Goal: Find specific page/section: Find specific page/section

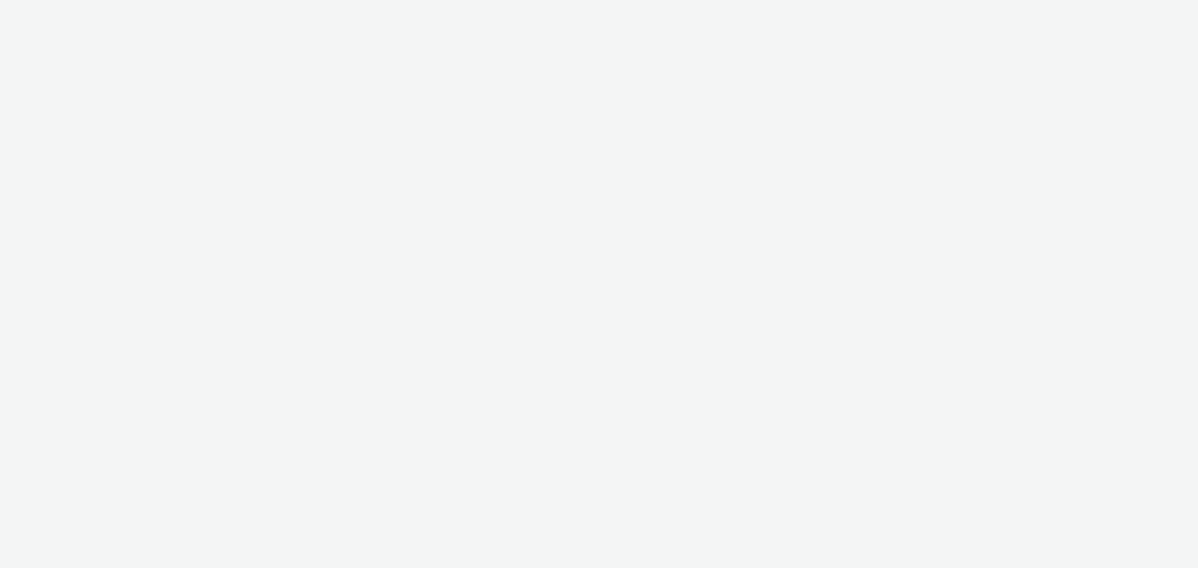
select select "d57a0b46-ef33-4938-977b-e6d07593e41f"
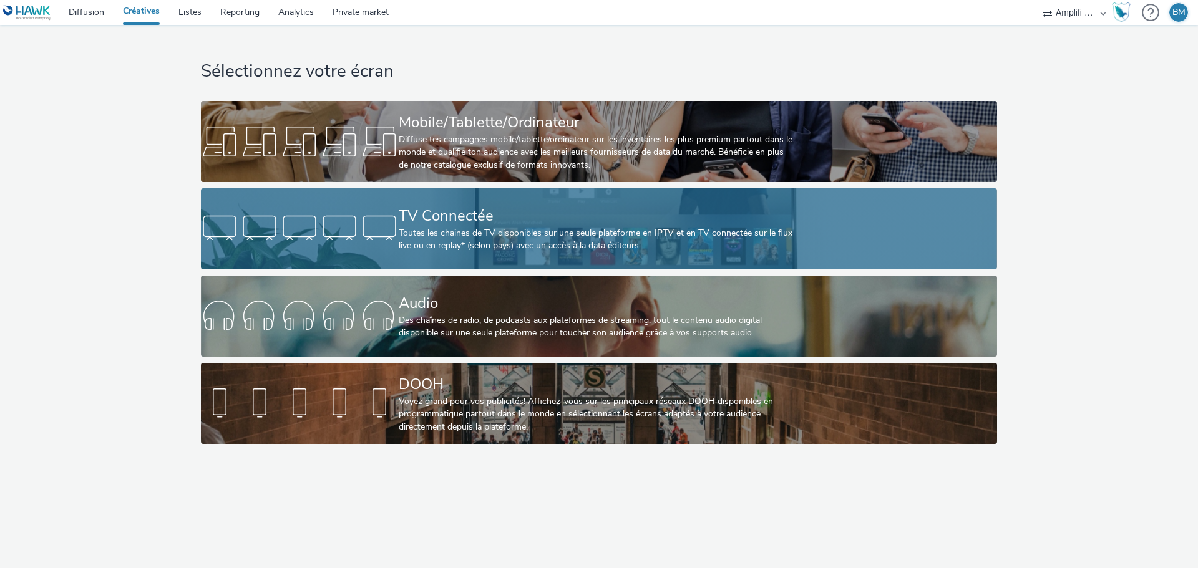
click at [551, 232] on div "Toutes les chaines de TV disponibles sur une seule plateforme en IPTV et en TV …" at bounding box center [596, 240] width 395 height 26
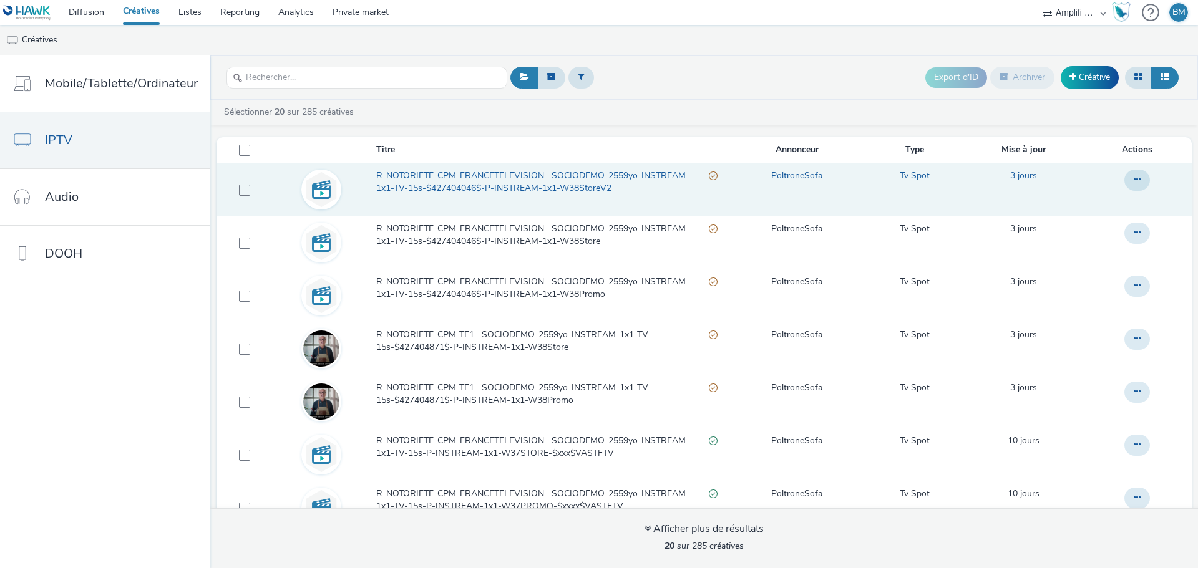
click at [539, 183] on span "R-NOTORIETE-CPM-FRANCETELEVISION--SOCIODEMO-2559yo-INSTREAM-1x1-TV-15s-$4274040…" at bounding box center [542, 183] width 332 height 26
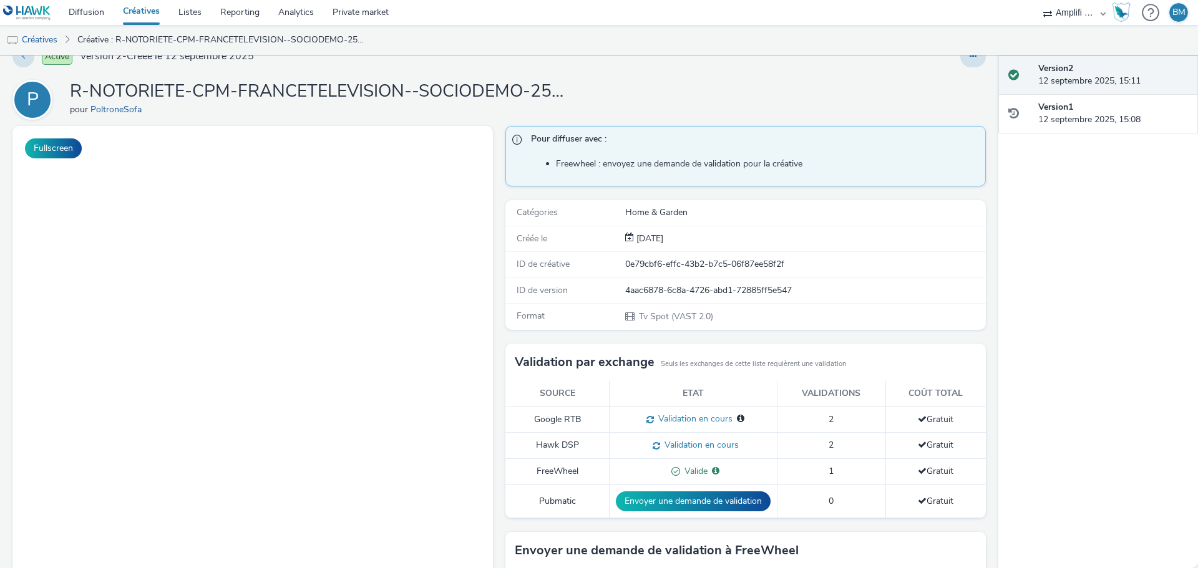
scroll to position [6, 0]
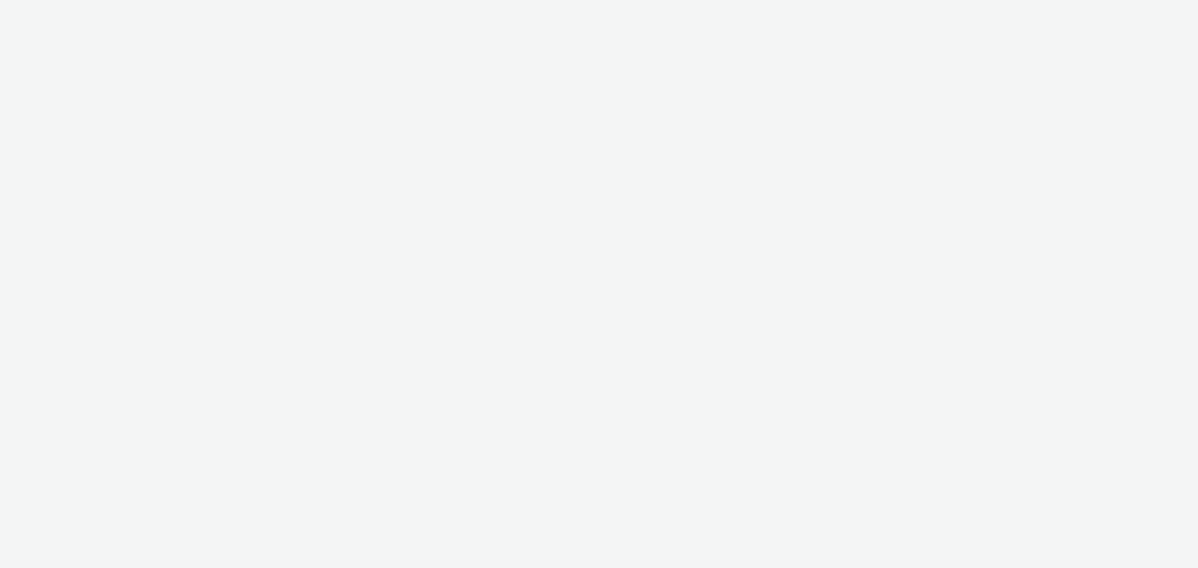
select select "d57a0b46-ef33-4938-977b-e6d07593e41f"
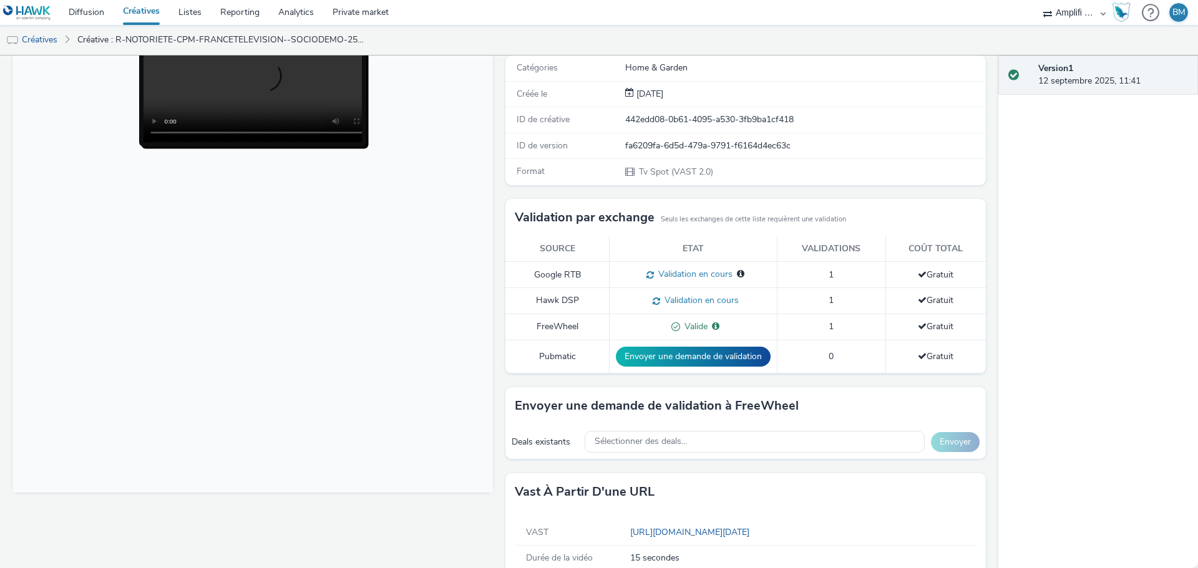
scroll to position [193, 0]
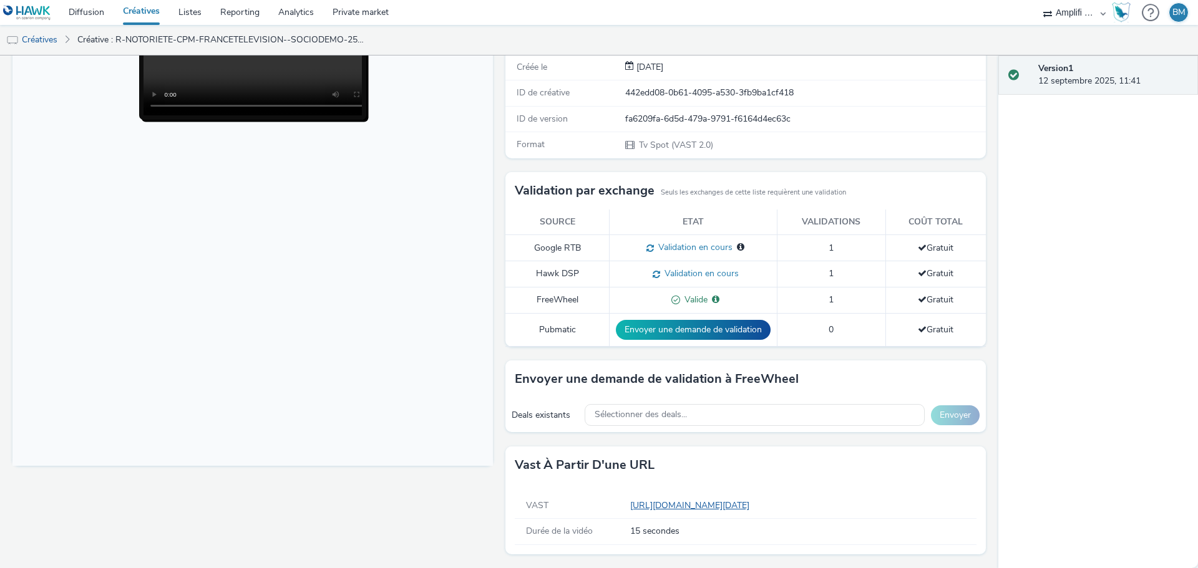
click at [754, 504] on link "https://videos-pub.ftv-publicite.fr/media/creations/69900/51081/dan_poltrone_w3…" at bounding box center [692, 506] width 124 height 12
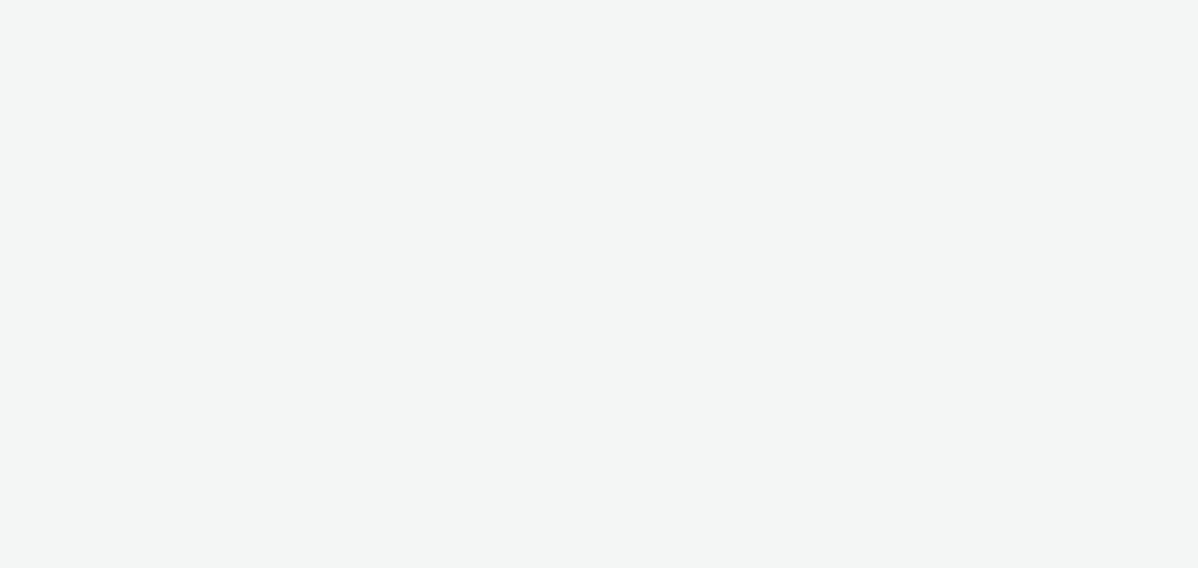
select select "d57a0b46-ef33-4938-977b-e6d07593e41f"
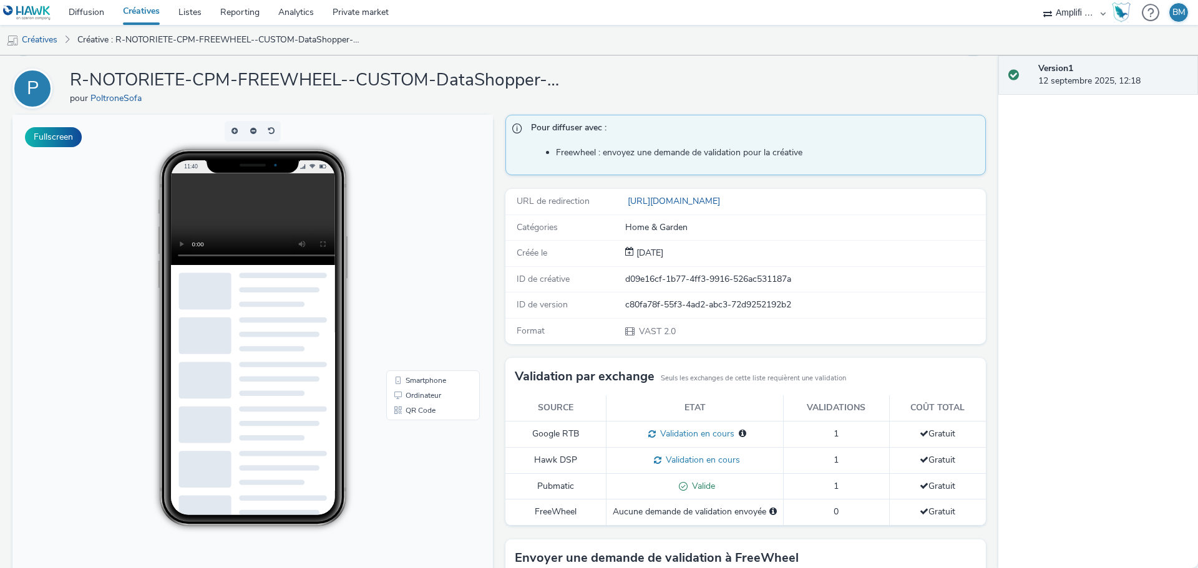
scroll to position [27, 0]
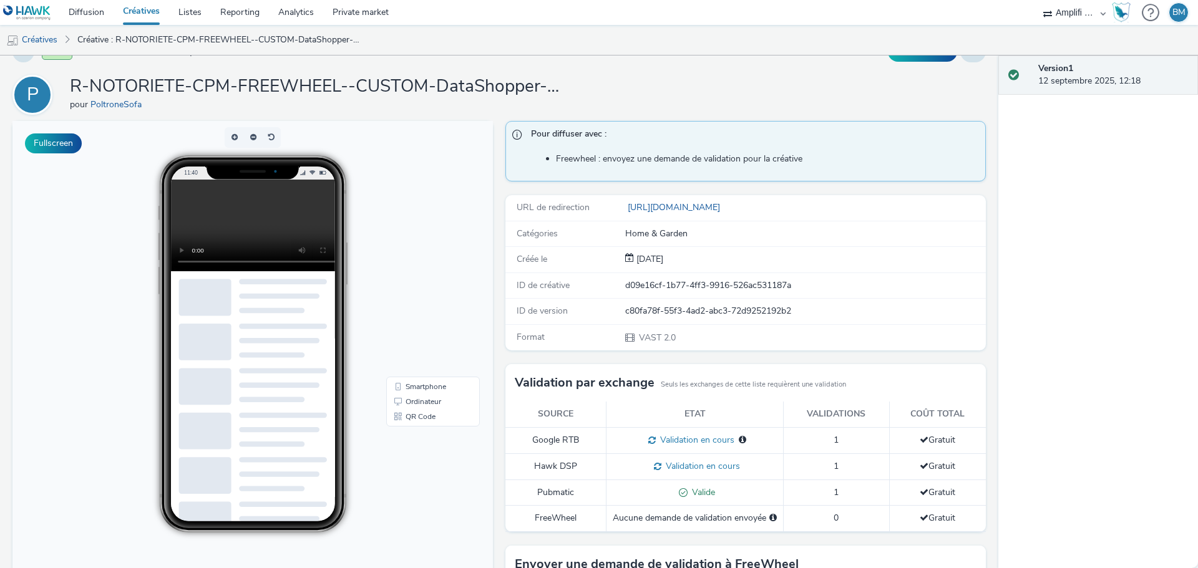
click at [141, 11] on link "Créatives" at bounding box center [142, 12] width 56 height 25
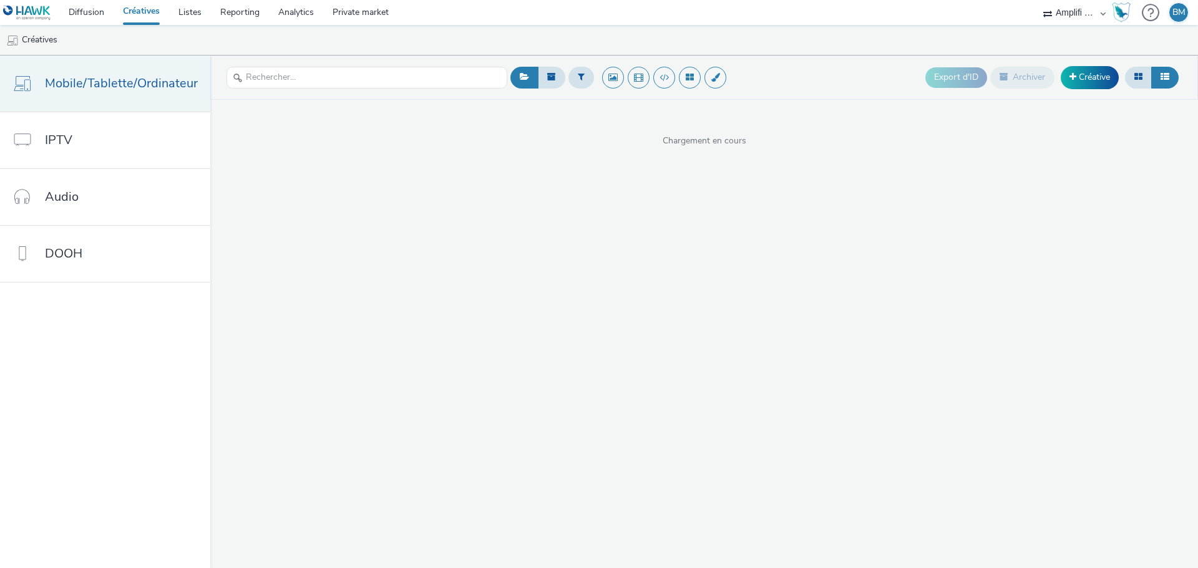
click at [122, 90] on span "Mobile/Tablette/Ordinateur" at bounding box center [121, 83] width 153 height 18
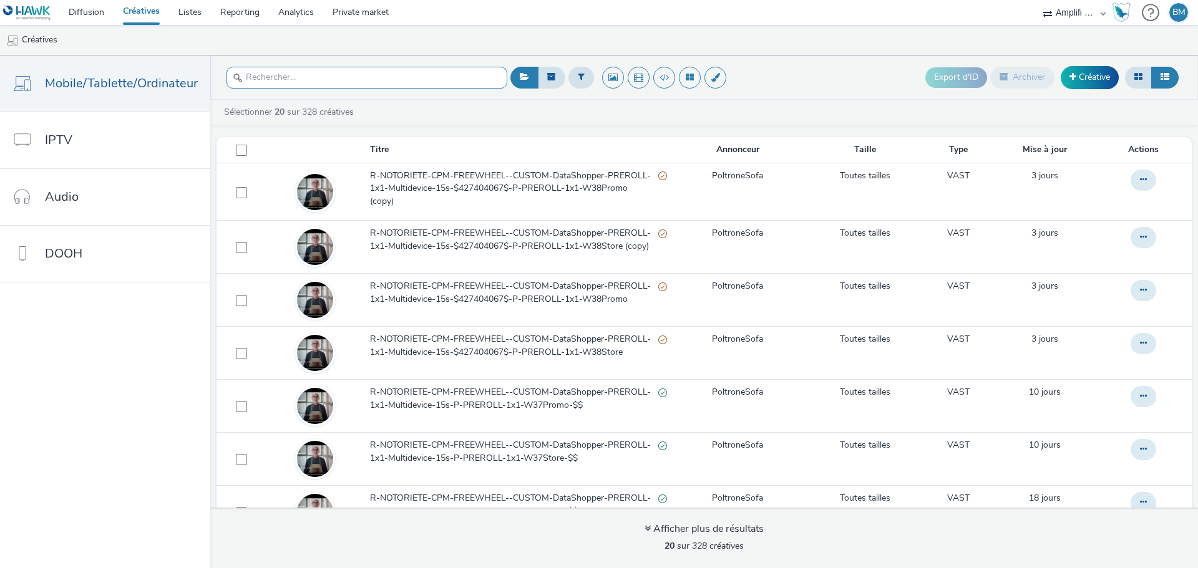
click at [294, 69] on input "text" at bounding box center [366, 78] width 281 height 22
paste input "R-NOTORIETE-CPM-FREEWHEEL--CUSTOM-DataShopper-PREROLL-1x1-Multidevice-15s"
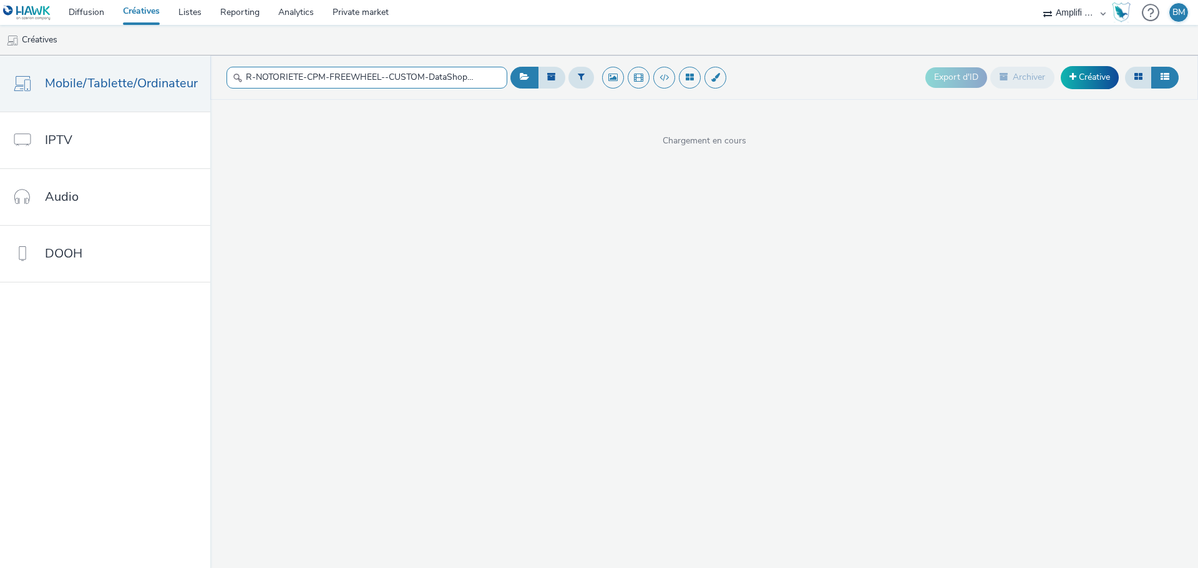
scroll to position [0, 132]
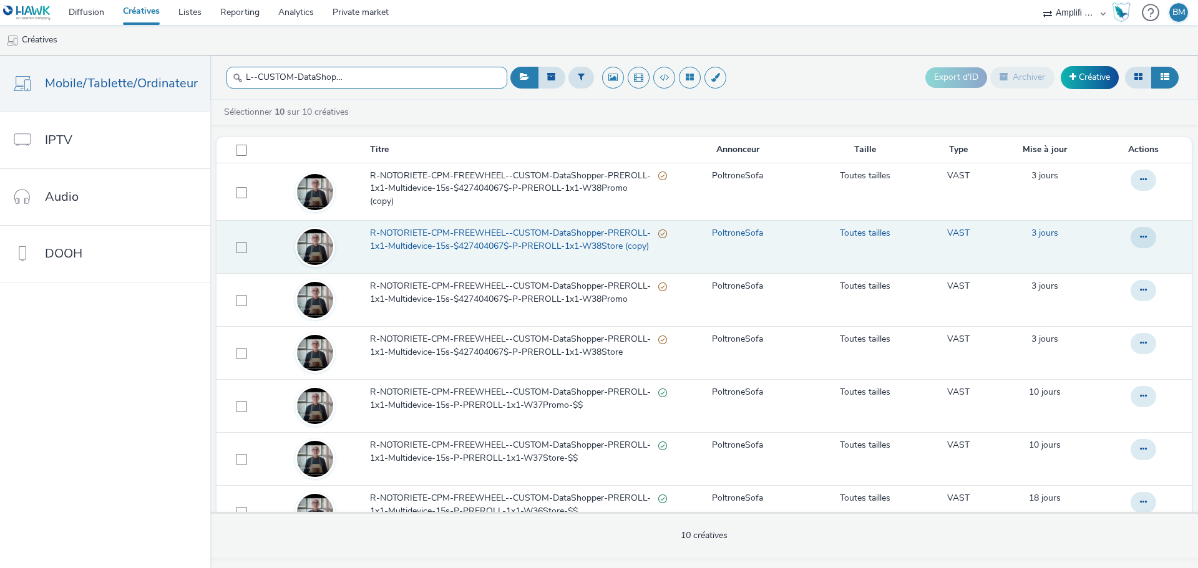
type input "R-NOTORIETE-CPM-FREEWHEEL--CUSTOM-DataShopper-PREROLL-1x1-Multidevice-15s"
click at [566, 246] on span "R-NOTORIETE-CPM-FREEWHEEL--CUSTOM-DataShopper-PREROLL-1x1-Multidevice-15s-$4274…" at bounding box center [514, 240] width 288 height 26
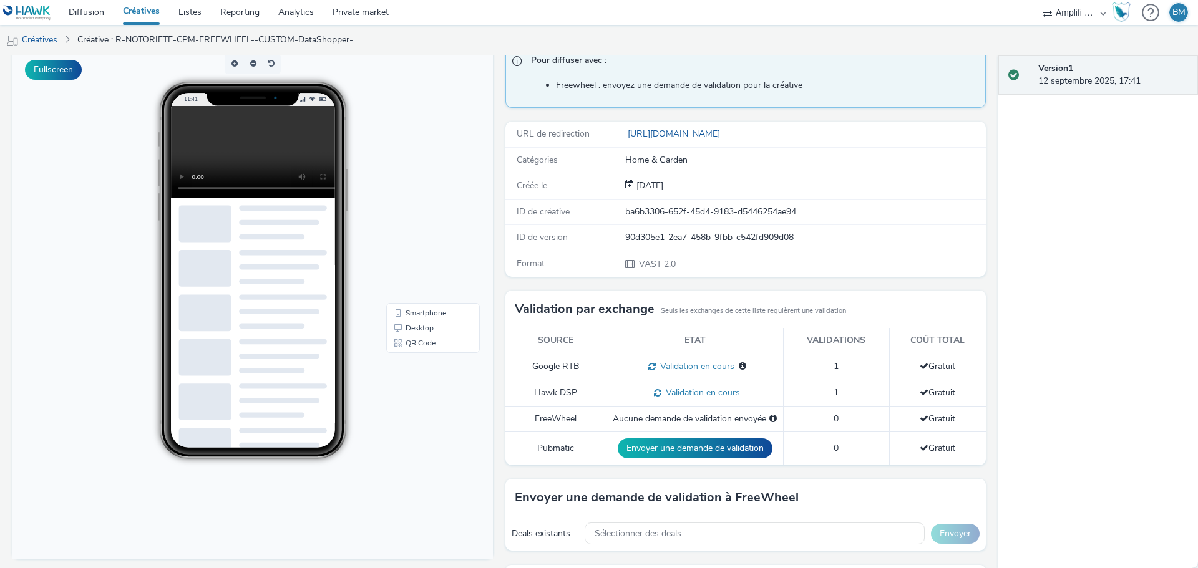
scroll to position [96, 0]
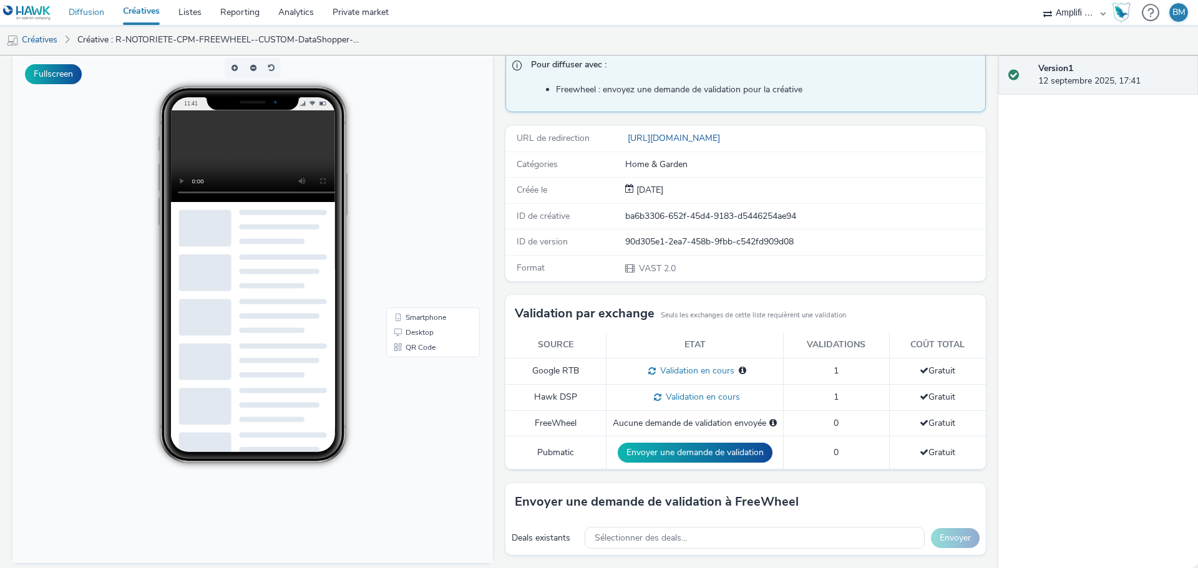
click at [85, 12] on link "Diffusion" at bounding box center [86, 12] width 54 height 25
